Goal: Find specific page/section: Find specific page/section

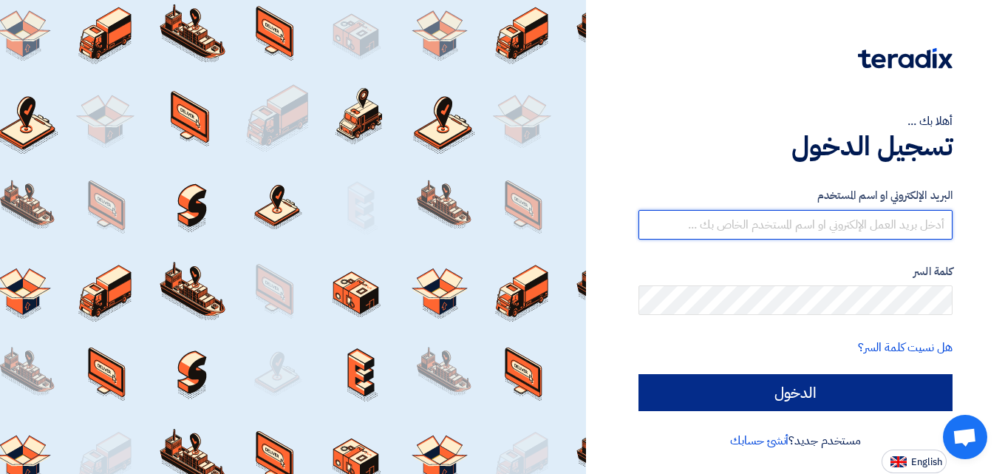
type input "[EMAIL_ADDRESS][DOMAIN_NAME]"
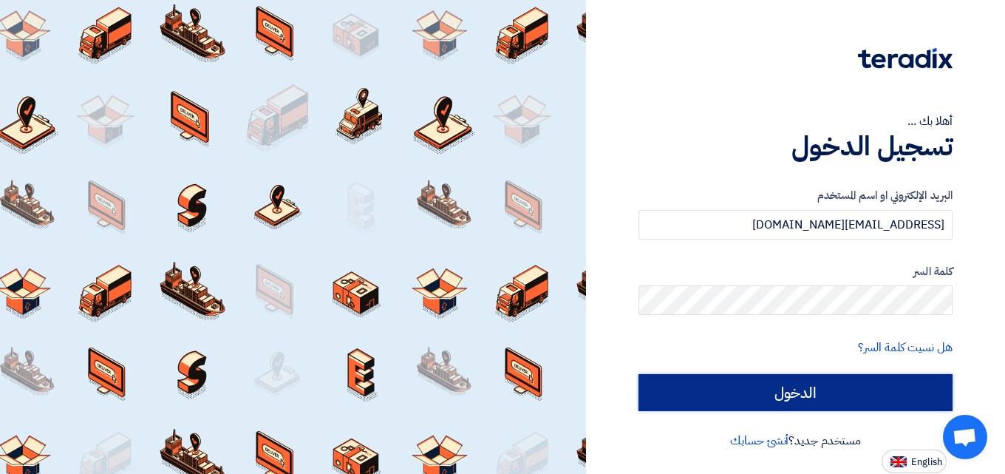
click at [812, 393] on input "الدخول" at bounding box center [796, 392] width 314 height 37
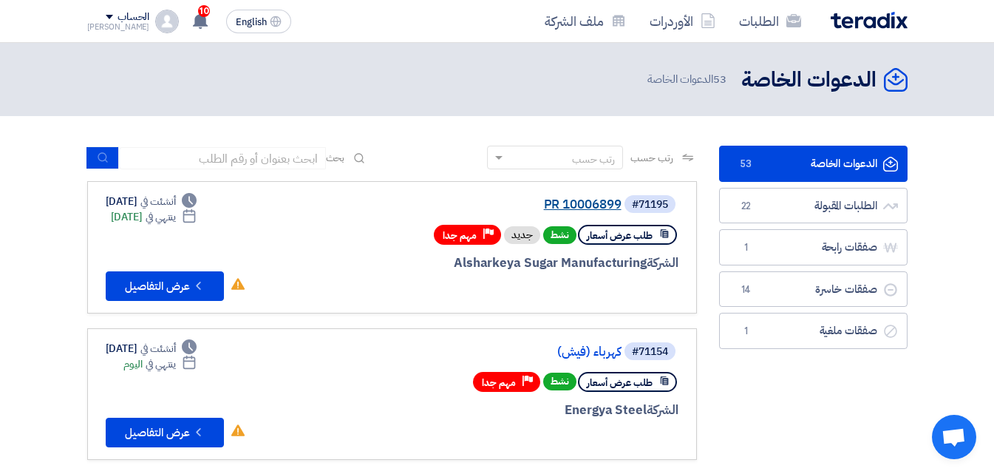
click at [578, 203] on link "PR 10006899" at bounding box center [474, 204] width 296 height 13
